Goal: Check status: Check status

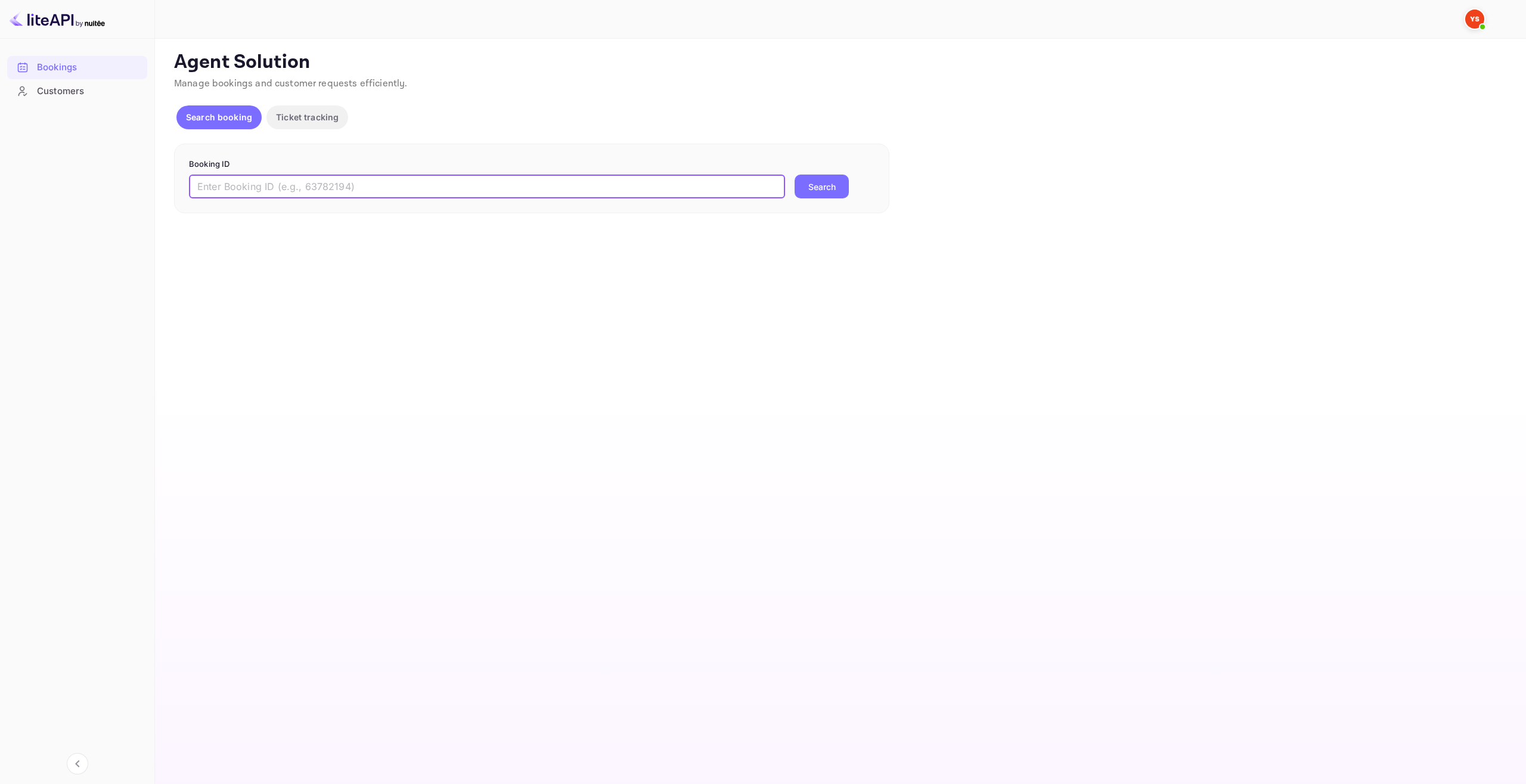
click at [509, 182] on input "text" at bounding box center [487, 186] width 596 height 24
paste input "9497110"
type input "9497110"
click at [823, 190] on button "Search" at bounding box center [821, 186] width 54 height 24
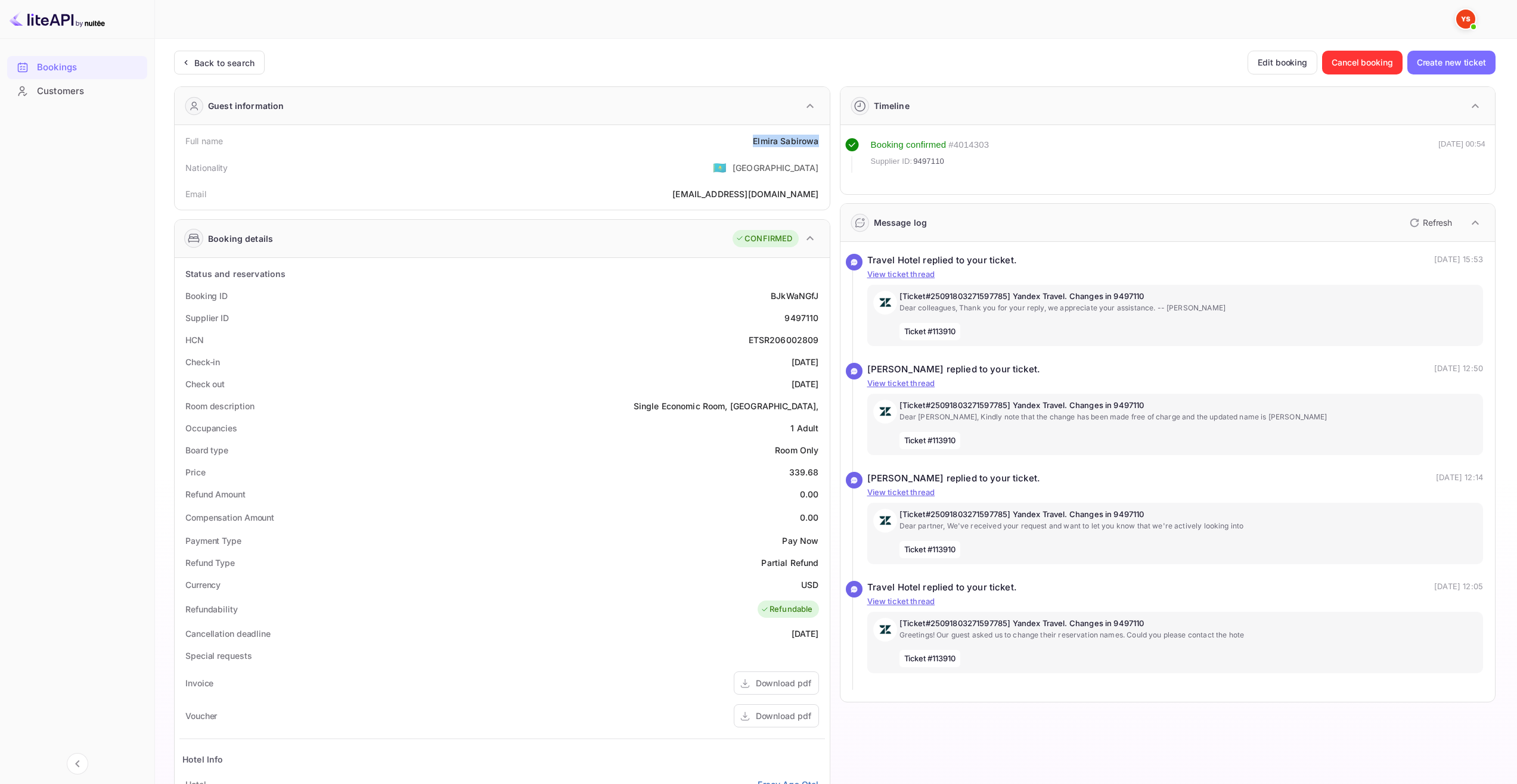
drag, startPoint x: 745, startPoint y: 128, endPoint x: 820, endPoint y: 140, distance: 76.0
click at [820, 140] on div "Full name [PERSON_NAME] Nationality 🇰🇿 [DEMOGRAPHIC_DATA] Email [EMAIL_ADDRESS]…" at bounding box center [502, 167] width 655 height 85
copy div "[PERSON_NAME]"
drag, startPoint x: 770, startPoint y: 360, endPoint x: 824, endPoint y: 362, distance: 54.0
click at [825, 362] on div "Status and reservations Booking ID BJkWaNGfJ Supplier ID 9497110 HCN ETSR206002…" at bounding box center [502, 609] width 655 height 703
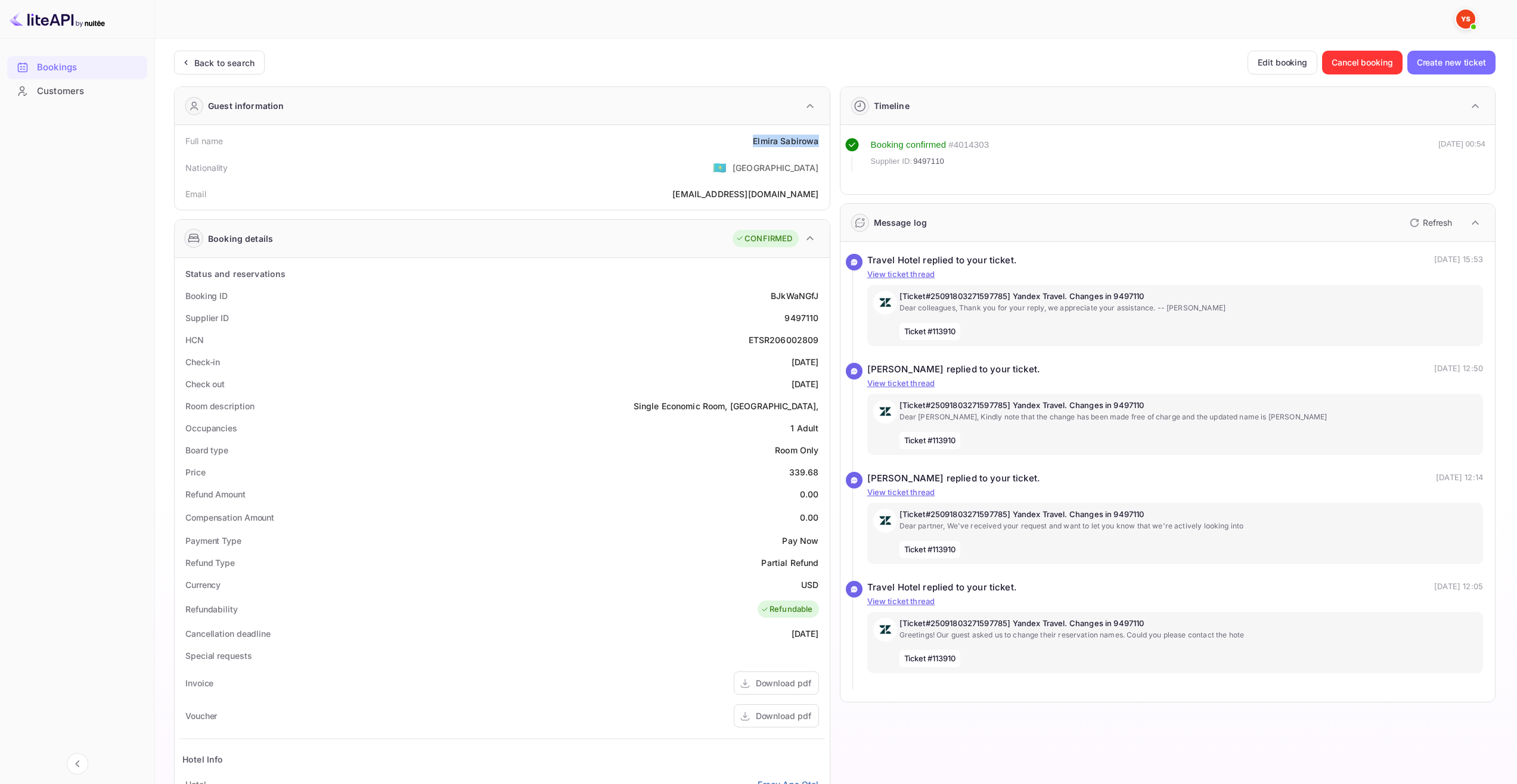
copy div "[DATE]"
drag, startPoint x: 766, startPoint y: 383, endPoint x: 817, endPoint y: 392, distance: 51.8
click at [817, 392] on div "Check out [DATE]" at bounding box center [502, 383] width 646 height 22
copy div "[DATE]"
